Goal: Information Seeking & Learning: Learn about a topic

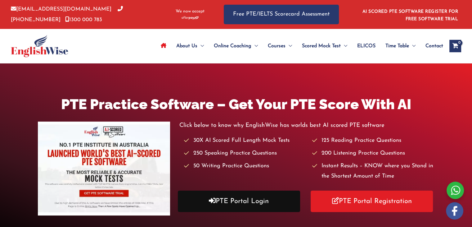
click at [232, 197] on link "PTE Portal Login" at bounding box center [239, 200] width 122 height 21
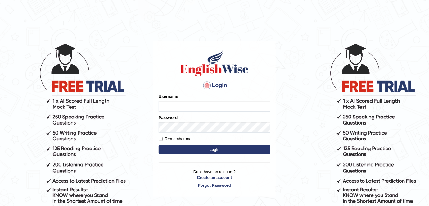
type input "FAridewala_123"
click at [203, 154] on button "Login" at bounding box center [215, 149] width 112 height 9
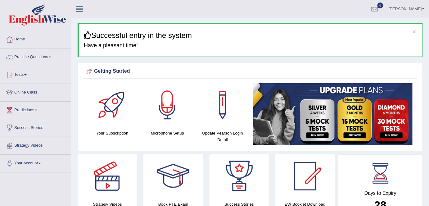
click at [40, 55] on link "Practice Questions" at bounding box center [35, 56] width 71 height 16
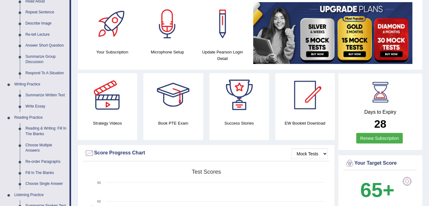
scroll to position [83, 0]
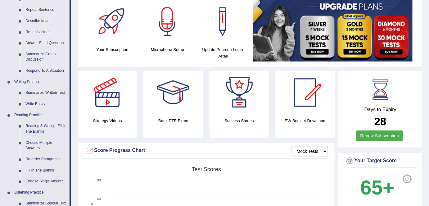
click at [42, 30] on link "Re-tell Lecture" at bounding box center [46, 32] width 47 height 11
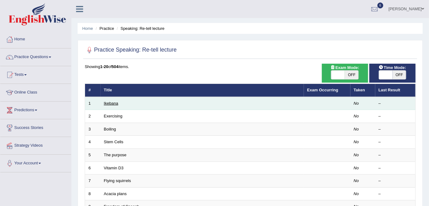
click at [109, 101] on link "Ikebana" at bounding box center [111, 103] width 14 height 5
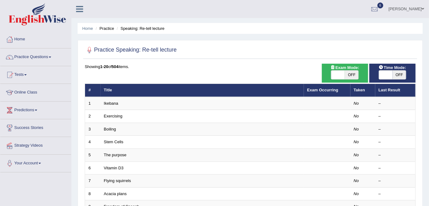
click at [402, 73] on span "OFF" at bounding box center [400, 74] width 14 height 9
checkbox input "true"
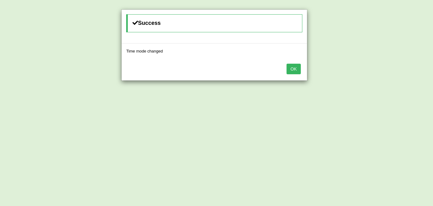
click at [294, 68] on button "OK" at bounding box center [294, 69] width 14 height 11
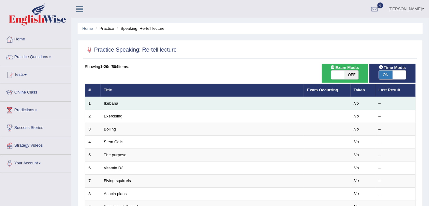
click at [104, 103] on link "Ikebana" at bounding box center [111, 103] width 14 height 5
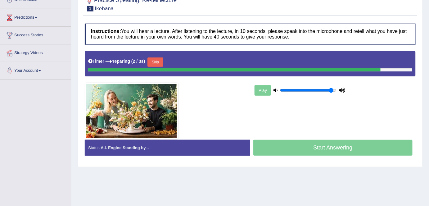
scroll to position [93, 0]
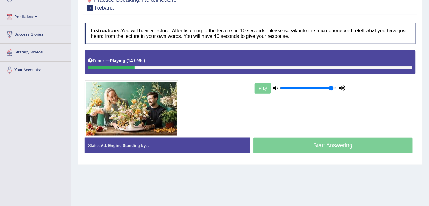
click at [264, 89] on div "Play" at bounding box center [299, 88] width 93 height 16
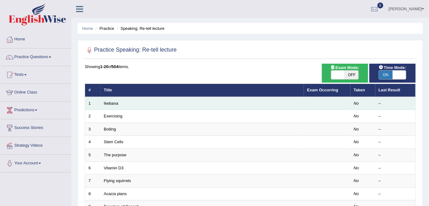
click at [115, 99] on td "Ikebana" at bounding box center [202, 103] width 203 height 13
click at [111, 102] on link "Ikebana" at bounding box center [111, 103] width 14 height 5
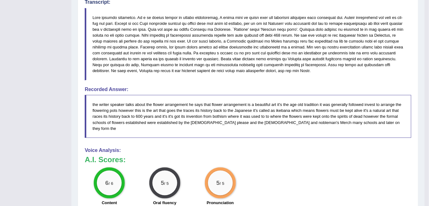
scroll to position [269, 0]
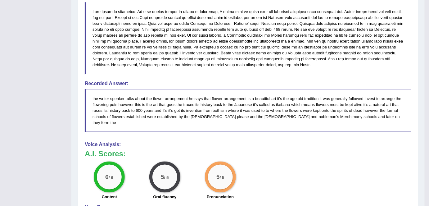
drag, startPoint x: 430, startPoint y: 48, endPoint x: 421, endPoint y: 183, distance: 134.9
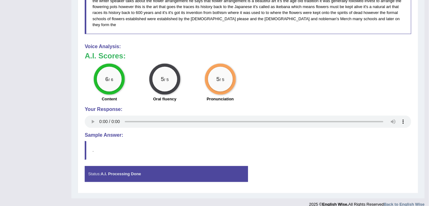
scroll to position [338, 0]
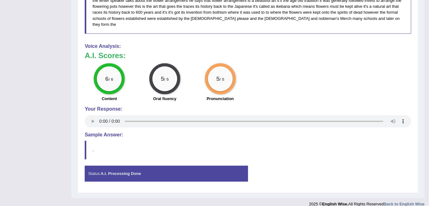
drag, startPoint x: 428, startPoint y: 145, endPoint x: 430, endPoint y: 114, distance: 30.4
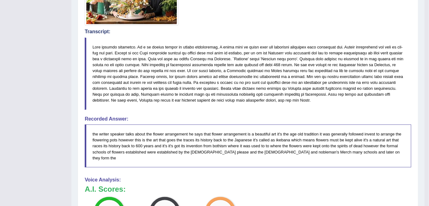
scroll to position [144, 0]
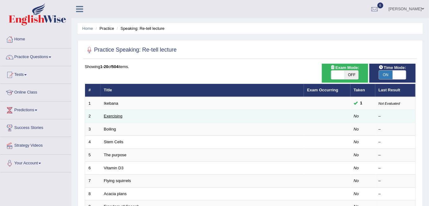
click at [110, 114] on link "Exercising" at bounding box center [113, 116] width 19 height 5
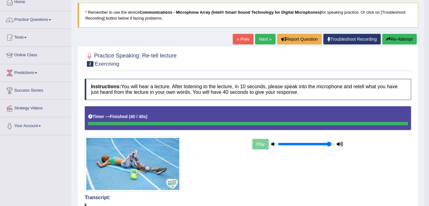
scroll to position [15, 0]
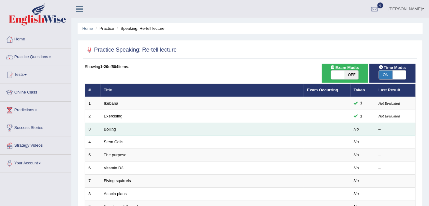
click at [110, 128] on link "Boiling" at bounding box center [110, 129] width 12 height 5
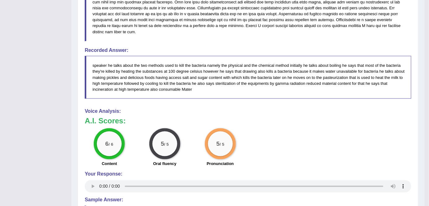
scroll to position [240, 0]
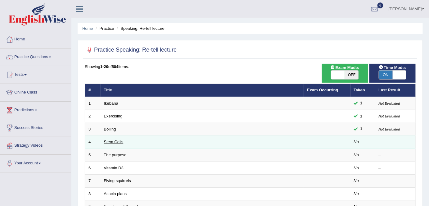
click at [109, 141] on link "Stem Cells" at bounding box center [114, 141] width 20 height 5
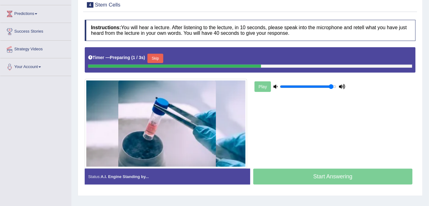
drag, startPoint x: 0, startPoint y: 0, endPoint x: 431, endPoint y: 144, distance: 454.3
click at [428, 110] on html "Toggle navigation Home Practice Questions Speaking Practice Read Aloud Repeat S…" at bounding box center [214, 7] width 429 height 206
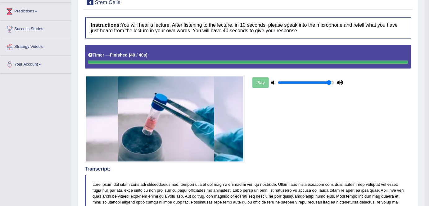
click at [428, 107] on html "Toggle navigation Home Practice Questions Speaking Practice Read Aloud Repeat S…" at bounding box center [214, 4] width 429 height 206
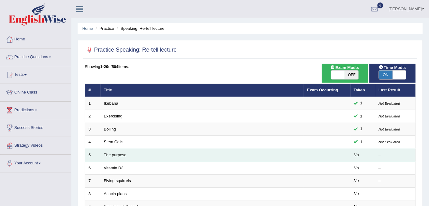
click at [109, 156] on td "The purpose" at bounding box center [202, 155] width 203 height 13
click at [109, 154] on link "The purpose" at bounding box center [115, 154] width 23 height 5
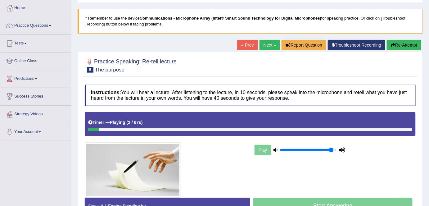
scroll to position [77, 0]
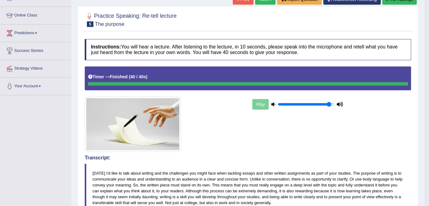
click at [428, 56] on body "Toggle navigation Home Practice Questions Speaking Practice Read Aloud Repeat S…" at bounding box center [214, 26] width 429 height 206
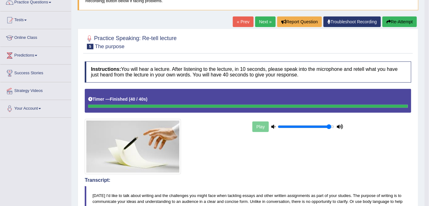
scroll to position [52, 0]
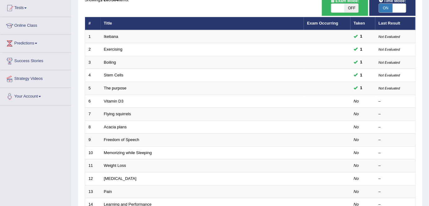
scroll to position [68, 0]
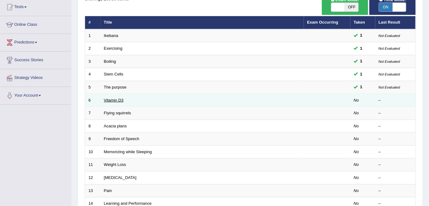
click at [107, 99] on link "Vitamin D3" at bounding box center [114, 100] width 20 height 5
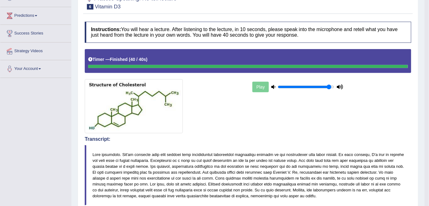
scroll to position [93, 0]
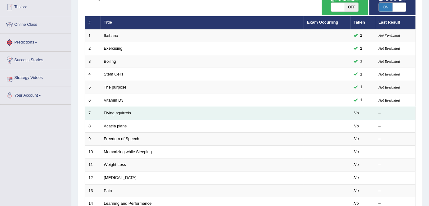
click at [107, 108] on td "Flying squirrels" at bounding box center [202, 113] width 203 height 13
click at [107, 112] on link "Flying squirrels" at bounding box center [117, 112] width 27 height 5
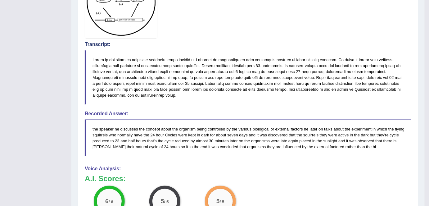
scroll to position [315, 0]
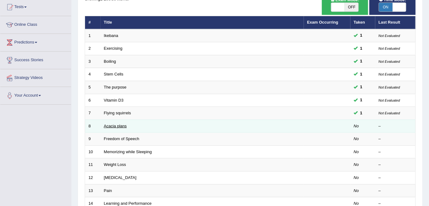
click at [108, 124] on link "Acacia plans" at bounding box center [115, 125] width 23 height 5
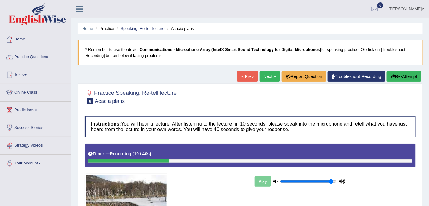
click at [394, 81] on button "Re-Attempt" at bounding box center [404, 76] width 34 height 11
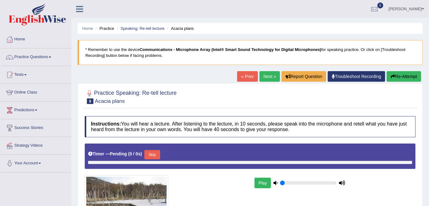
type input "0.95"
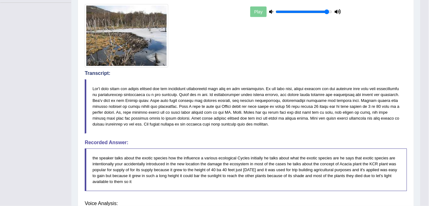
scroll to position [227, 0]
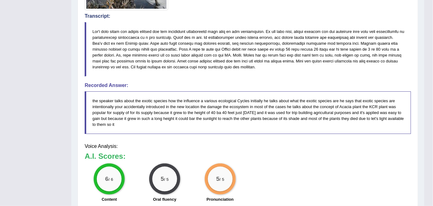
drag, startPoint x: 430, startPoint y: 69, endPoint x: 422, endPoint y: 146, distance: 77.4
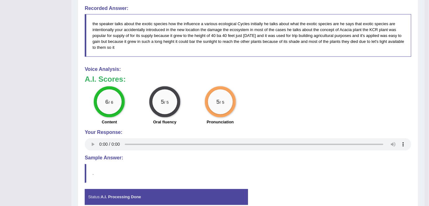
scroll to position [311, 0]
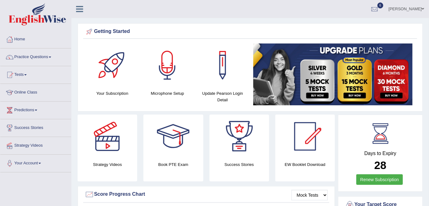
click at [41, 56] on link "Practice Questions" at bounding box center [35, 56] width 71 height 16
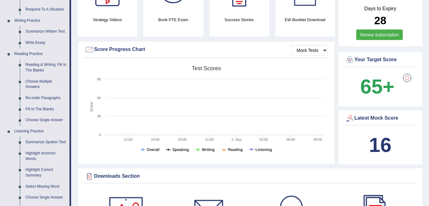
scroll to position [142, 0]
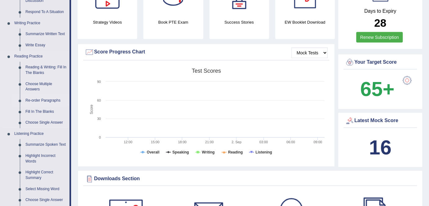
click at [53, 101] on link "Re-order Paragraphs" at bounding box center [46, 100] width 47 height 11
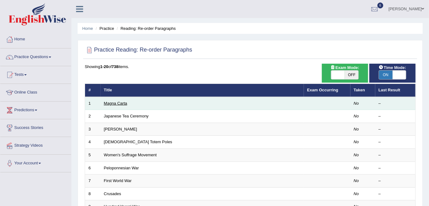
click at [118, 101] on link "Magna Carta" at bounding box center [115, 103] width 23 height 5
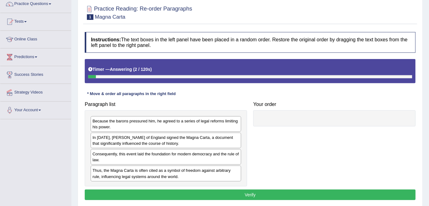
scroll to position [54, 0]
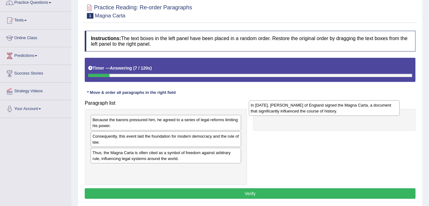
drag, startPoint x: 118, startPoint y: 139, endPoint x: 280, endPoint y: 112, distance: 164.3
click at [280, 112] on div "In 1215, King John of England signed the Magna Carta, a document that significa…" at bounding box center [324, 108] width 151 height 16
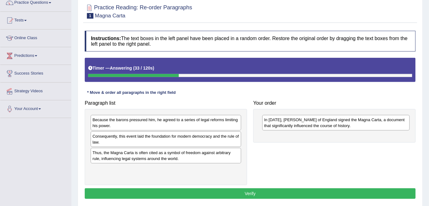
click at [150, 128] on div "Because the barons pressured him, he agreed to a series of legal reforms limiti…" at bounding box center [166, 123] width 150 height 16
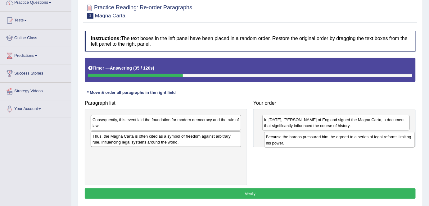
drag, startPoint x: 153, startPoint y: 123, endPoint x: 327, endPoint y: 141, distance: 174.4
click at [327, 141] on div "Because the barons pressured him, he agreed to a series of legal reforms limiti…" at bounding box center [339, 140] width 151 height 16
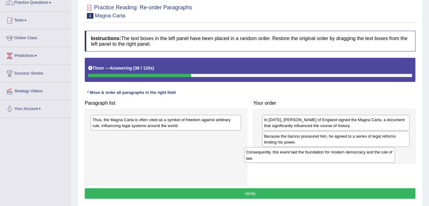
drag, startPoint x: 201, startPoint y: 127, endPoint x: 355, endPoint y: 160, distance: 157.3
click at [355, 160] on div "Consequently, this event laid the foundation for modern democracy and the rule …" at bounding box center [319, 155] width 151 height 16
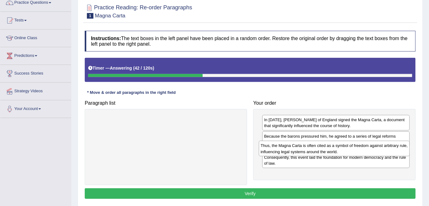
drag, startPoint x: 166, startPoint y: 126, endPoint x: 334, endPoint y: 152, distance: 170.2
click at [334, 152] on div "Thus, the Magna Carta is often cited as a symbol of freedom against arbitrary r…" at bounding box center [334, 149] width 151 height 16
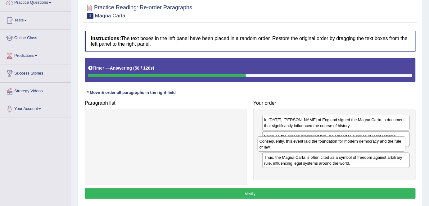
drag, startPoint x: 303, startPoint y: 172, endPoint x: 298, endPoint y: 145, distance: 27.7
click at [298, 145] on div "Consequently, this event laid the foundation for modern democracy and the rule …" at bounding box center [332, 144] width 148 height 16
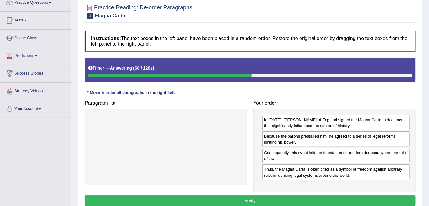
click at [265, 195] on button "Verify" at bounding box center [250, 200] width 331 height 11
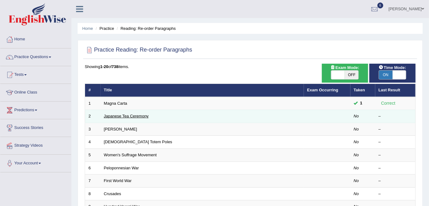
click at [123, 116] on link "Japanese Tea Ceremony" at bounding box center [126, 116] width 45 height 5
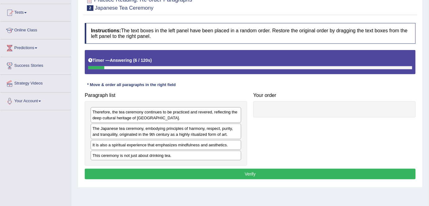
scroll to position [64, 0]
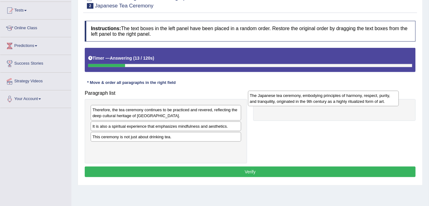
drag, startPoint x: 163, startPoint y: 130, endPoint x: 321, endPoint y: 99, distance: 160.2
click at [321, 99] on div "The Japanese tea ceremony, embodying principles of harmony, respect, purity, an…" at bounding box center [323, 99] width 151 height 16
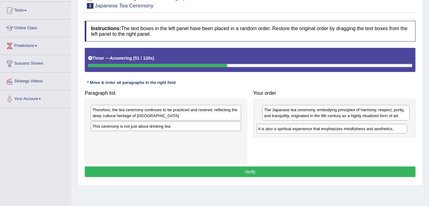
drag, startPoint x: 144, startPoint y: 125, endPoint x: 310, endPoint y: 127, distance: 165.7
click at [310, 127] on div "It is also a spiritual experience that emphasizes mindfulness and aesthetics." at bounding box center [331, 129] width 151 height 10
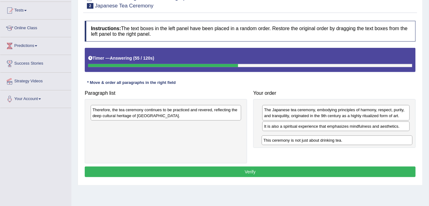
drag, startPoint x: 189, startPoint y: 124, endPoint x: 360, endPoint y: 138, distance: 171.6
click at [360, 138] on div "This ceremony is not just about drinking tea." at bounding box center [337, 140] width 151 height 10
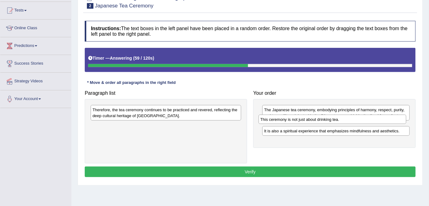
drag, startPoint x: 269, startPoint y: 134, endPoint x: 265, endPoint y: 120, distance: 14.5
click at [265, 120] on div "This ceremony is not just about drinking tea." at bounding box center [332, 119] width 148 height 10
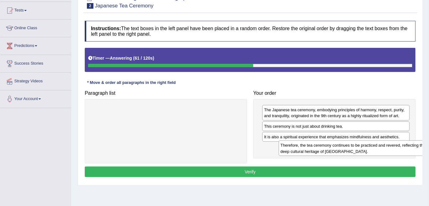
drag, startPoint x: 189, startPoint y: 110, endPoint x: 376, endPoint y: 145, distance: 190.4
click at [376, 145] on div "Therefore, the tea ceremony continues to be practiced and revered, reflecting t…" at bounding box center [354, 148] width 151 height 16
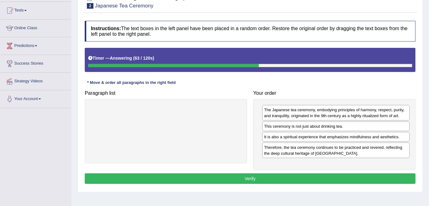
click at [280, 176] on button "Verify" at bounding box center [250, 178] width 331 height 11
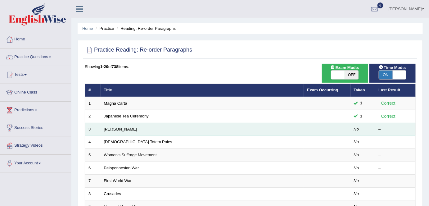
click at [125, 129] on link "[PERSON_NAME]" at bounding box center [120, 129] width 33 height 5
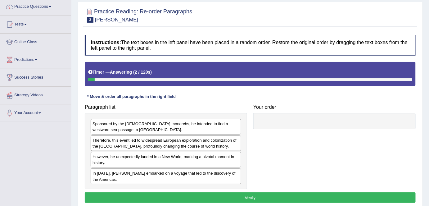
scroll to position [51, 0]
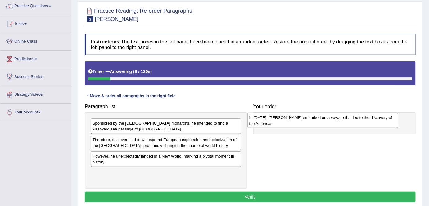
drag, startPoint x: 220, startPoint y: 168, endPoint x: 377, endPoint y: 114, distance: 166.0
click at [377, 114] on div "In 1492, Christopher Columbus embarked on a voyage that led to the discovery of…" at bounding box center [322, 121] width 151 height 16
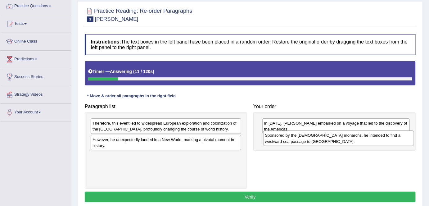
drag, startPoint x: 226, startPoint y: 119, endPoint x: 399, endPoint y: 132, distance: 173.0
click at [399, 132] on div "Sponsored by the Spanish monarchs, he intended to find a westward sea passage t…" at bounding box center [338, 138] width 151 height 16
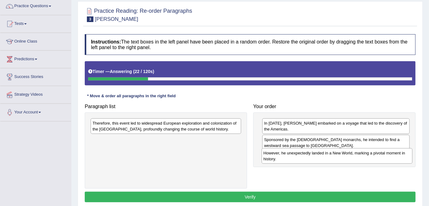
drag, startPoint x: 160, startPoint y: 141, endPoint x: 331, endPoint y: 155, distance: 171.5
click at [331, 155] on div "However, he unexpectedly landed in a New World, marking a pivotal moment in his…" at bounding box center [337, 156] width 151 height 16
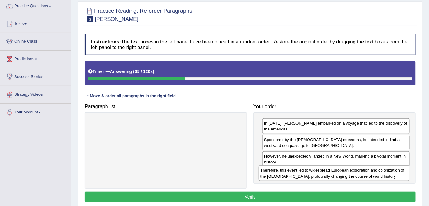
drag, startPoint x: 222, startPoint y: 125, endPoint x: 390, endPoint y: 173, distance: 174.4
click at [390, 173] on div "Therefore, this event led to widespread European exploration and colonization o…" at bounding box center [333, 173] width 151 height 16
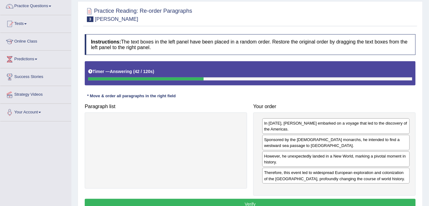
click at [283, 205] on button "Verify" at bounding box center [250, 204] width 331 height 11
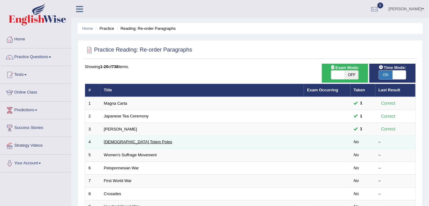
click at [148, 141] on link "[DEMOGRAPHIC_DATA] Totem Poles" at bounding box center [138, 141] width 68 height 5
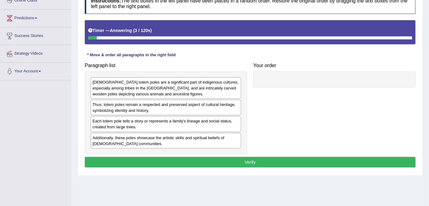
scroll to position [110, 0]
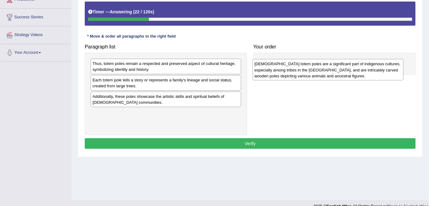
drag, startPoint x: 102, startPoint y: 61, endPoint x: 268, endPoint y: 60, distance: 166.6
click at [268, 60] on div "Native American totem poles are a significant part of indigenous cultures, espe…" at bounding box center [328, 69] width 151 height 21
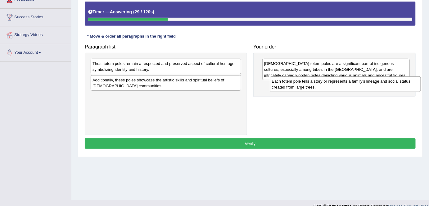
drag, startPoint x: 143, startPoint y: 82, endPoint x: 322, endPoint y: 84, distance: 179.4
click at [322, 84] on div "Each totem pole tells a story or represents a family's lineage and social statu…" at bounding box center [345, 84] width 151 height 16
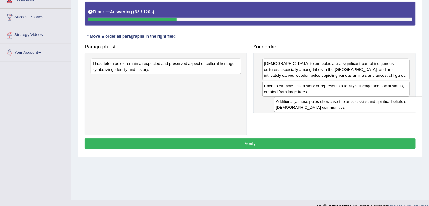
drag, startPoint x: 156, startPoint y: 83, endPoint x: 339, endPoint y: 104, distance: 184.6
click at [339, 104] on div "Additionally, these poles showcase the artistic skills and spiritual beliefs of…" at bounding box center [349, 104] width 151 height 16
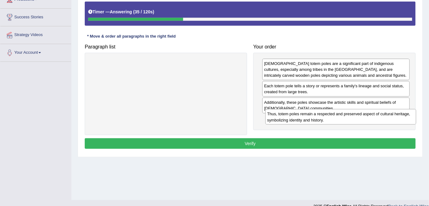
drag, startPoint x: 207, startPoint y: 64, endPoint x: 382, endPoint y: 115, distance: 181.9
click at [382, 115] on div "Thus, totem poles remain a respected and preserved aspect of cultural heritage,…" at bounding box center [340, 117] width 151 height 16
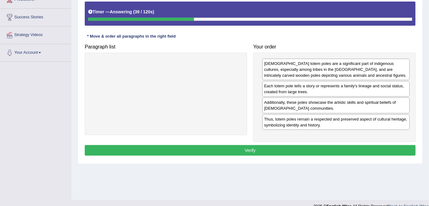
click at [286, 149] on button "Verify" at bounding box center [250, 150] width 331 height 11
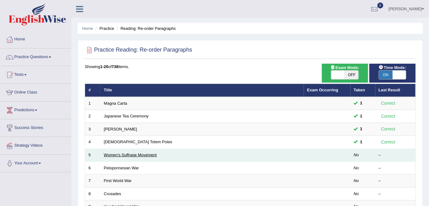
click at [118, 152] on link "Women's Suffrage Movement" at bounding box center [130, 154] width 53 height 5
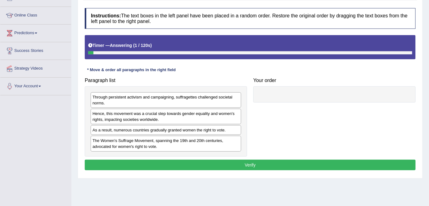
scroll to position [79, 0]
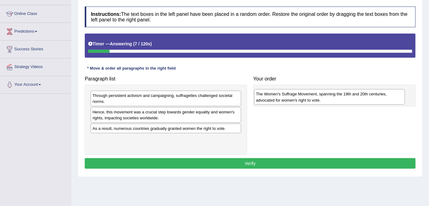
drag, startPoint x: 169, startPoint y: 146, endPoint x: 331, endPoint y: 98, distance: 168.4
click at [331, 98] on div "The Women's Suffrage Movement, spanning the 19th and 20th centuries, advocated …" at bounding box center [329, 97] width 151 height 16
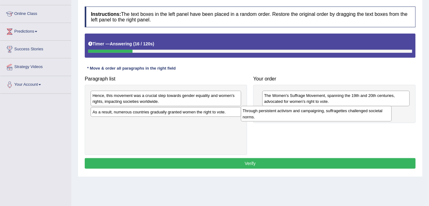
drag, startPoint x: 143, startPoint y: 100, endPoint x: 294, endPoint y: 116, distance: 151.7
click at [294, 116] on div "Through persistent activism and campaigning, suffragettes challenged societal n…" at bounding box center [316, 114] width 151 height 16
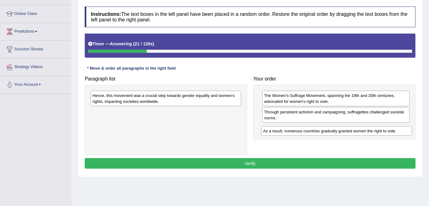
drag, startPoint x: 115, startPoint y: 114, endPoint x: 285, endPoint y: 133, distance: 171.7
click at [285, 133] on div "As a result, numerous countries gradually granted women the right to vote." at bounding box center [336, 131] width 151 height 10
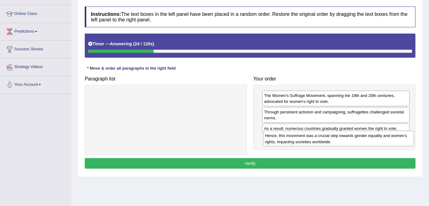
drag, startPoint x: 186, startPoint y: 100, endPoint x: 359, endPoint y: 141, distance: 177.3
click at [359, 141] on div "Hence, this movement was a crucial step towards gender equality and women's rig…" at bounding box center [338, 139] width 151 height 16
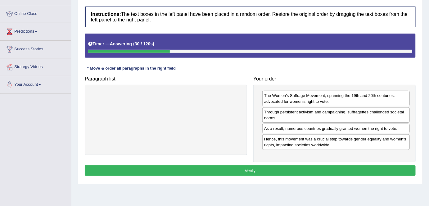
click at [273, 169] on button "Verify" at bounding box center [250, 170] width 331 height 11
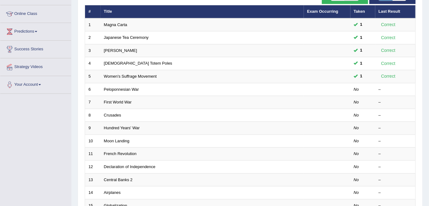
scroll to position [79, 0]
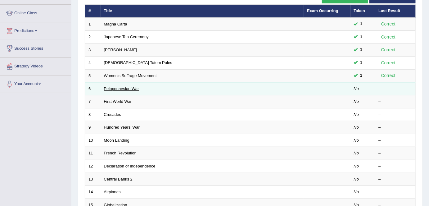
click at [117, 86] on link "Peloponnesian War" at bounding box center [121, 88] width 35 height 5
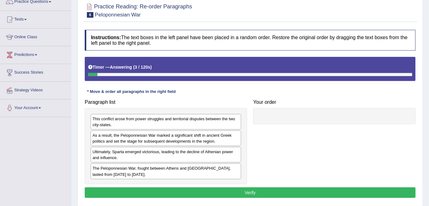
scroll to position [61, 0]
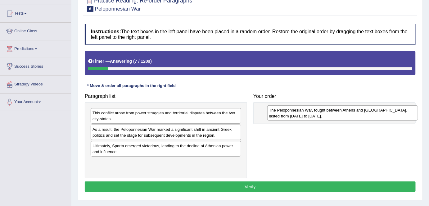
drag, startPoint x: 162, startPoint y: 164, endPoint x: 338, endPoint y: 112, distance: 183.8
click at [338, 112] on div "The Peloponnesian War, fought between Athens and Sparta, lasted from 431 to 404…" at bounding box center [342, 113] width 151 height 16
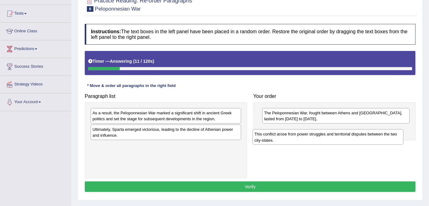
drag, startPoint x: 120, startPoint y: 121, endPoint x: 283, endPoint y: 137, distance: 164.3
click at [283, 137] on div "This conflict arose from power struggles and territorial disputes between the t…" at bounding box center [328, 137] width 151 height 16
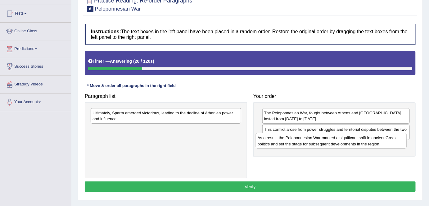
drag, startPoint x: 171, startPoint y: 121, endPoint x: 336, endPoint y: 146, distance: 167.0
click at [336, 146] on div "As a result, the Peloponnesian War marked a significant shift in ancient Greek …" at bounding box center [331, 141] width 151 height 16
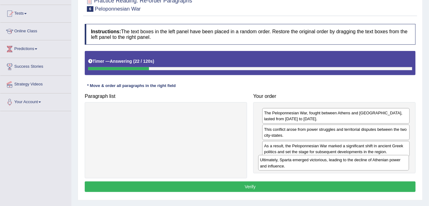
drag, startPoint x: 199, startPoint y: 115, endPoint x: 367, endPoint y: 163, distance: 174.8
click at [367, 163] on div "Ultimately, Sparta emerged victorious, leading to the decline of Athenian power…" at bounding box center [333, 163] width 151 height 16
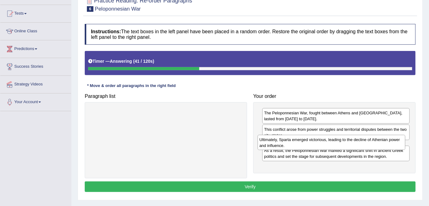
drag, startPoint x: 298, startPoint y: 169, endPoint x: 293, endPoint y: 147, distance: 22.5
click at [293, 147] on div "Ultimately, Sparta emerged victorious, leading to the decline of Athenian power…" at bounding box center [332, 143] width 148 height 16
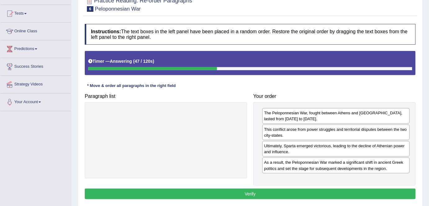
click at [276, 193] on button "Verify" at bounding box center [250, 193] width 331 height 11
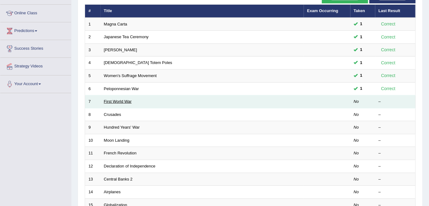
click at [122, 99] on link "First World War" at bounding box center [118, 101] width 28 height 5
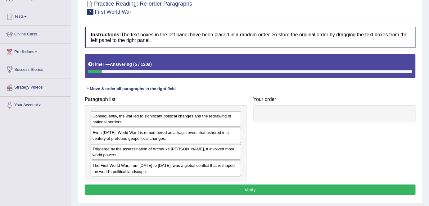
scroll to position [60, 0]
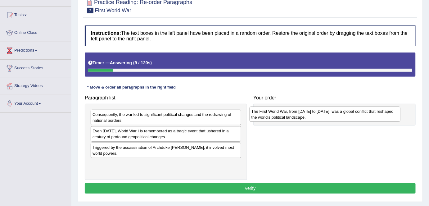
drag, startPoint x: 187, startPoint y: 166, endPoint x: 346, endPoint y: 114, distance: 167.2
click at [346, 114] on div "The First World War, from [DATE] to [DATE], was a global conflict that reshaped…" at bounding box center [324, 114] width 151 height 16
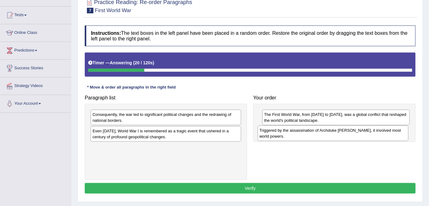
drag, startPoint x: 155, startPoint y: 147, endPoint x: 321, endPoint y: 131, distance: 166.8
click at [321, 131] on div "Triggered by the assassination of Archduke [PERSON_NAME], it involved most worl…" at bounding box center [333, 133] width 151 height 16
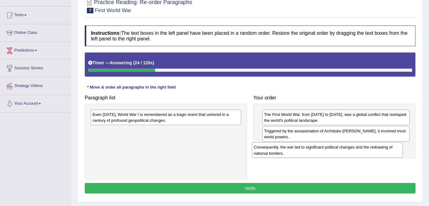
drag, startPoint x: 184, startPoint y: 118, endPoint x: 345, endPoint y: 151, distance: 164.7
click at [345, 151] on div "Consequently, the war led to significant political changes and the redrawing of…" at bounding box center [327, 150] width 151 height 16
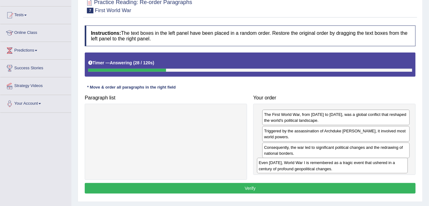
drag, startPoint x: 165, startPoint y: 114, endPoint x: 331, endPoint y: 162, distance: 173.2
click at [331, 162] on div "Even today, World War I is remembered as a tragic event that ushered in a centu…" at bounding box center [332, 166] width 151 height 16
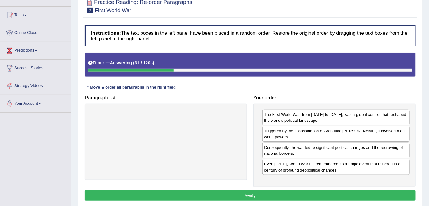
click at [267, 196] on button "Verify" at bounding box center [250, 195] width 331 height 11
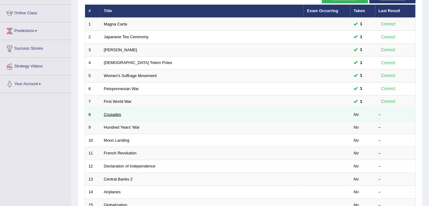
click at [118, 114] on link "Crusades" at bounding box center [112, 114] width 17 height 5
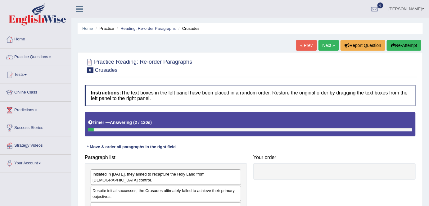
drag, startPoint x: 428, startPoint y: 105, endPoint x: 432, endPoint y: 151, distance: 45.8
click at [428, 151] on html "Toggle navigation Home Practice Questions Speaking Practice Read Aloud Repeat S…" at bounding box center [214, 103] width 429 height 206
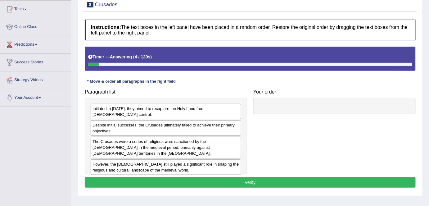
scroll to position [67, 0]
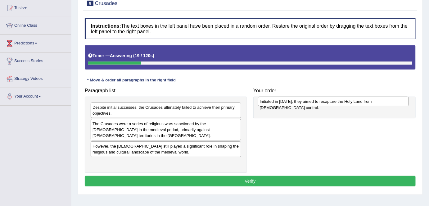
drag, startPoint x: 127, startPoint y: 107, endPoint x: 294, endPoint y: 102, distance: 167.3
click at [294, 102] on div "Initiated in 1095, they aimed to recapture the Holy Land from Muslim control." at bounding box center [333, 101] width 151 height 10
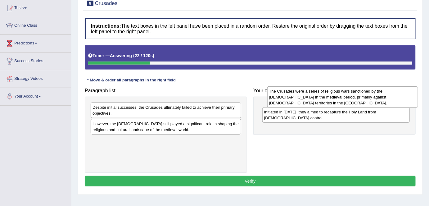
drag, startPoint x: 133, startPoint y: 127, endPoint x: 310, endPoint y: 94, distance: 179.2
click at [310, 94] on div "The Crusades were a series of religious wars sanctioned by the Latin Church in …" at bounding box center [342, 96] width 151 height 21
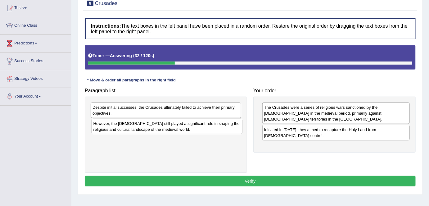
click at [151, 127] on div "However, the Crusades still played a significant role in shaping the religious …" at bounding box center [167, 127] width 151 height 16
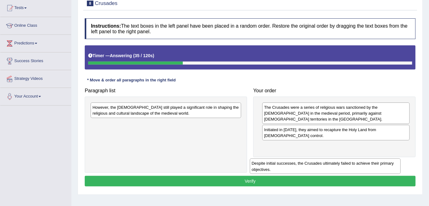
drag, startPoint x: 150, startPoint y: 113, endPoint x: 309, endPoint y: 169, distance: 168.7
click at [309, 169] on div "Despite initial successes, the Crusades ultimately failed to achieve their prim…" at bounding box center [325, 166] width 151 height 16
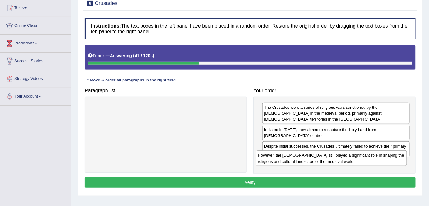
drag, startPoint x: 143, startPoint y: 106, endPoint x: 308, endPoint y: 154, distance: 171.8
click at [308, 154] on div "However, the Crusades still played a significant role in shaping the religious …" at bounding box center [331, 158] width 151 height 16
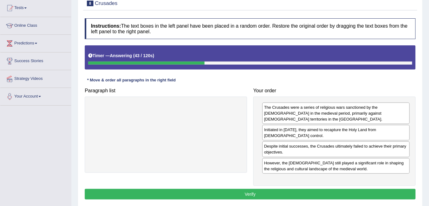
click at [276, 189] on button "Verify" at bounding box center [250, 194] width 331 height 11
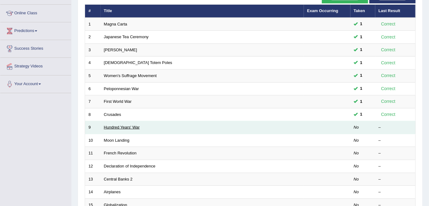
click at [111, 125] on link "Hundred Years' War" at bounding box center [122, 127] width 36 height 5
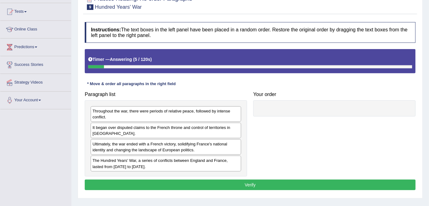
scroll to position [65, 0]
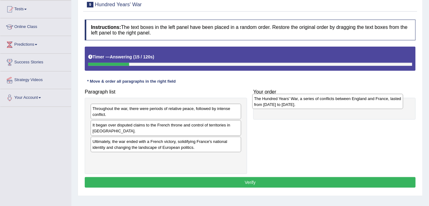
drag, startPoint x: 164, startPoint y: 160, endPoint x: 325, endPoint y: 101, distance: 172.2
click at [325, 101] on div "The Hundred Years' War, a series of conflicts between England and France, laste…" at bounding box center [327, 102] width 151 height 16
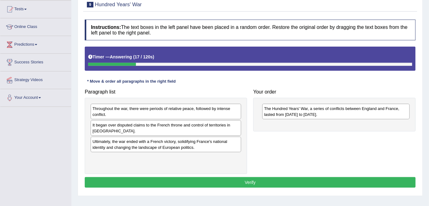
click at [140, 134] on div "It began over disputed claims to the French throne and control of territories i…" at bounding box center [166, 128] width 150 height 16
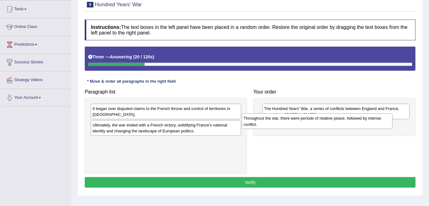
drag, startPoint x: 147, startPoint y: 111, endPoint x: 298, endPoint y: 121, distance: 152.1
click at [298, 121] on div "Throughout the war, there were periods of relative peace, followed by intense c…" at bounding box center [317, 121] width 151 height 16
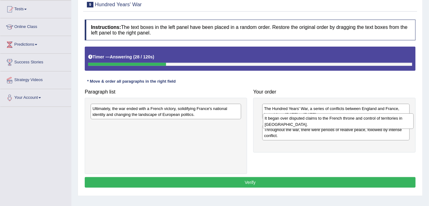
drag, startPoint x: 186, startPoint y: 114, endPoint x: 359, endPoint y: 124, distance: 172.5
click at [359, 124] on div "It began over disputed claims to the French throne and control of territories i…" at bounding box center [338, 121] width 151 height 16
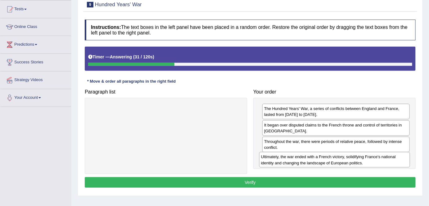
drag, startPoint x: 200, startPoint y: 115, endPoint x: 369, endPoint y: 163, distance: 175.1
click at [369, 163] on div "Ultimately, the war ended with a French victory, solidifying France's national …" at bounding box center [334, 160] width 151 height 16
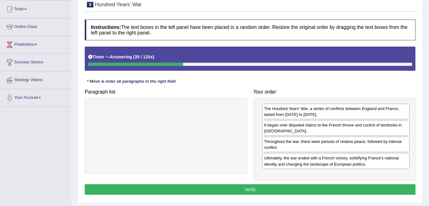
click at [325, 188] on button "Verify" at bounding box center [250, 189] width 331 height 11
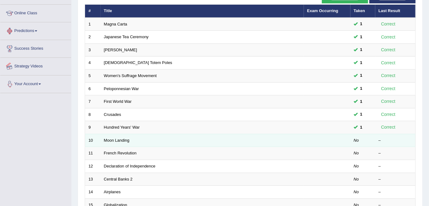
scroll to position [79, 0]
click at [120, 140] on link "Moon Landing" at bounding box center [116, 140] width 25 height 5
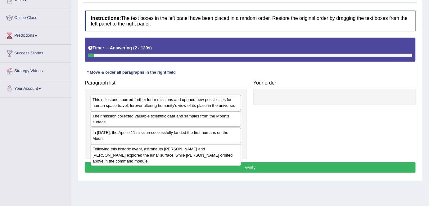
scroll to position [77, 0]
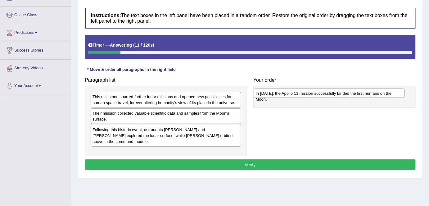
drag, startPoint x: 212, startPoint y: 128, endPoint x: 375, endPoint y: 93, distance: 167.1
click at [375, 93] on div "In 1969, the Apollo 11 mission successfully landed the first humans on the Moon." at bounding box center [329, 93] width 151 height 10
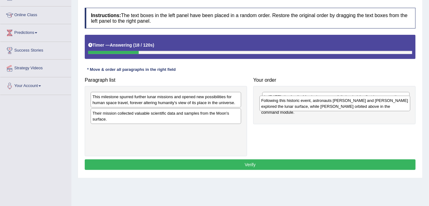
drag, startPoint x: 115, startPoint y: 135, endPoint x: 284, endPoint y: 106, distance: 171.2
click at [284, 106] on div "Following this historic event, astronauts Neil Armstrong and Buzz Aldrin explor…" at bounding box center [334, 104] width 151 height 16
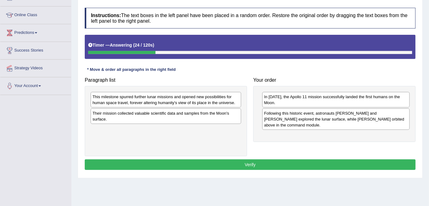
click at [189, 105] on div "This milestone spurred further lunar missions and opened new possibilities for …" at bounding box center [166, 100] width 150 height 16
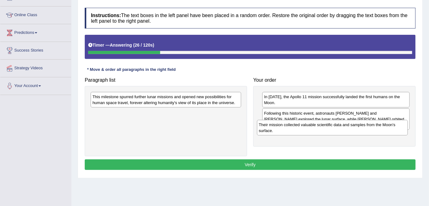
drag, startPoint x: 188, startPoint y: 117, endPoint x: 354, endPoint y: 128, distance: 166.7
click at [354, 128] on div "Their mission collected valuable scientific data and samples from the Moon's su…" at bounding box center [332, 128] width 151 height 16
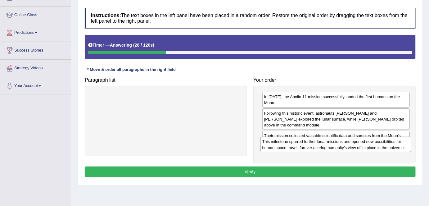
drag, startPoint x: 182, startPoint y: 104, endPoint x: 352, endPoint y: 149, distance: 175.7
click at [352, 149] on div "This milestone spurred further lunar missions and opened new possibilities for …" at bounding box center [335, 145] width 151 height 16
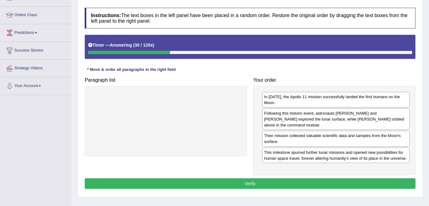
click at [314, 178] on button "Verify" at bounding box center [250, 183] width 331 height 11
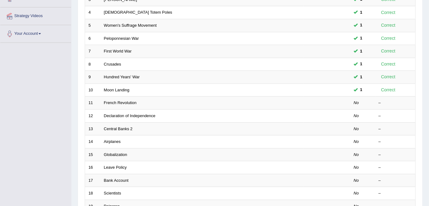
scroll to position [132, 0]
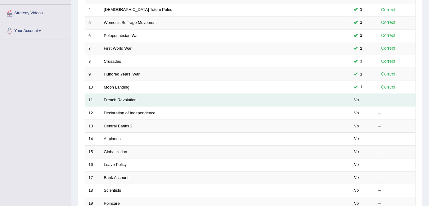
click at [127, 101] on td "French Revolution" at bounding box center [202, 100] width 203 height 13
click at [125, 99] on link "French Revolution" at bounding box center [120, 99] width 33 height 5
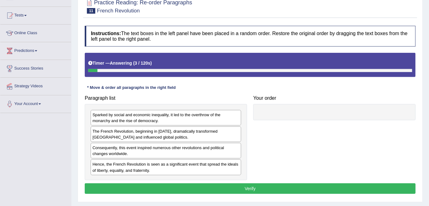
scroll to position [60, 0]
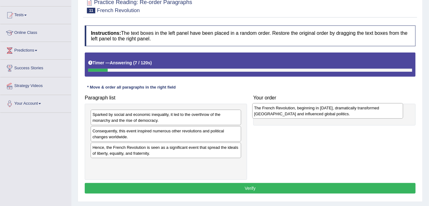
drag, startPoint x: 137, startPoint y: 137, endPoint x: 299, endPoint y: 114, distance: 163.2
click at [299, 114] on div "The French Revolution, beginning in 1789, dramatically transformed France and i…" at bounding box center [327, 111] width 151 height 16
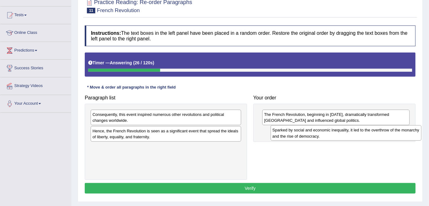
drag, startPoint x: 127, startPoint y: 120, endPoint x: 307, endPoint y: 136, distance: 181.2
click at [307, 136] on div "Sparked by social and economic inequality, it led to the overthrow of the monar…" at bounding box center [346, 133] width 151 height 16
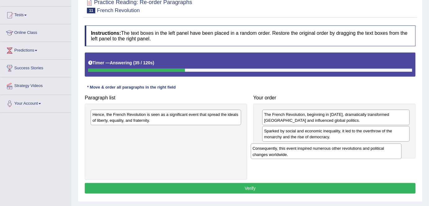
drag, startPoint x: 170, startPoint y: 115, endPoint x: 330, endPoint y: 149, distance: 163.8
click at [330, 149] on div "Consequently, this event inspired numerous other revolutions and political chan…" at bounding box center [326, 151] width 151 height 16
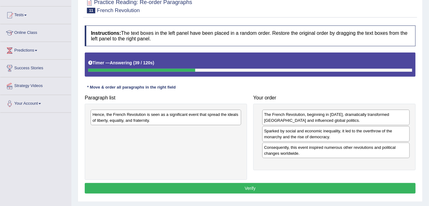
click at [172, 115] on div "Hence, the French Revolution is seen as a significant event that spread the ide…" at bounding box center [166, 118] width 150 height 16
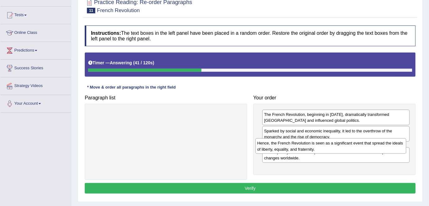
drag, startPoint x: 172, startPoint y: 115, endPoint x: 337, endPoint y: 144, distance: 167.2
click at [337, 144] on div "Hence, the French Revolution is seen as a significant event that spread the ide…" at bounding box center [330, 146] width 151 height 16
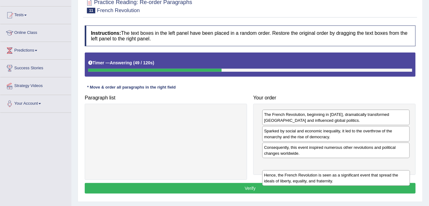
drag, startPoint x: 296, startPoint y: 148, endPoint x: 296, endPoint y: 173, distance: 25.1
click at [296, 173] on div "Hence, the French Revolution is seen as a significant event that spread the ide…" at bounding box center [336, 178] width 148 height 16
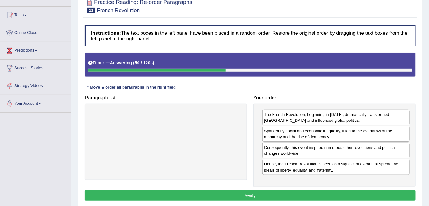
click at [275, 194] on button "Verify" at bounding box center [250, 195] width 331 height 11
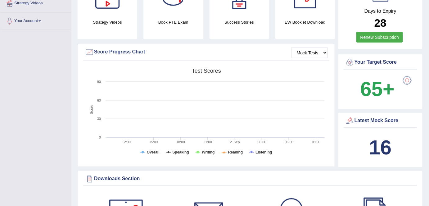
drag, startPoint x: 428, startPoint y: 63, endPoint x: 426, endPoint y: 54, distance: 9.3
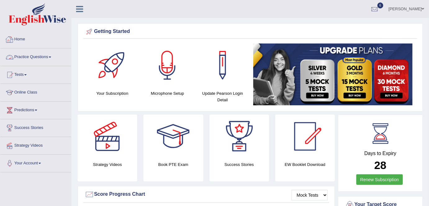
click at [24, 57] on link "Practice Questions" at bounding box center [35, 56] width 71 height 16
click at [25, 75] on link "Tests" at bounding box center [35, 74] width 71 height 16
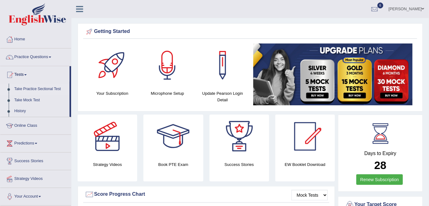
click at [30, 88] on link "Take Practice Sectional Test" at bounding box center [40, 88] width 58 height 11
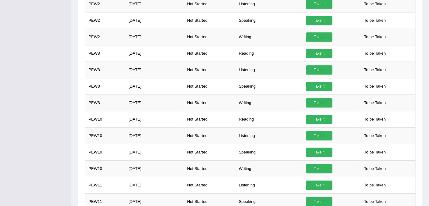
scroll to position [549, 0]
